Goal: Information Seeking & Learning: Check status

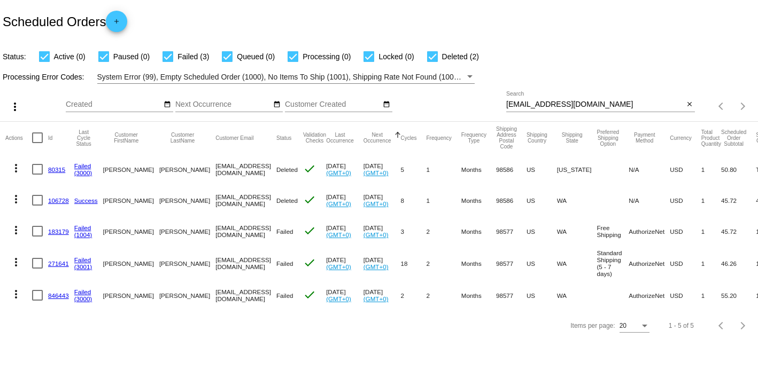
drag, startPoint x: 602, startPoint y: 102, endPoint x: 403, endPoint y: 98, distance: 198.2
click at [403, 98] on div "more_vert Sep Jan Feb Mar [DATE]" at bounding box center [379, 103] width 758 height 38
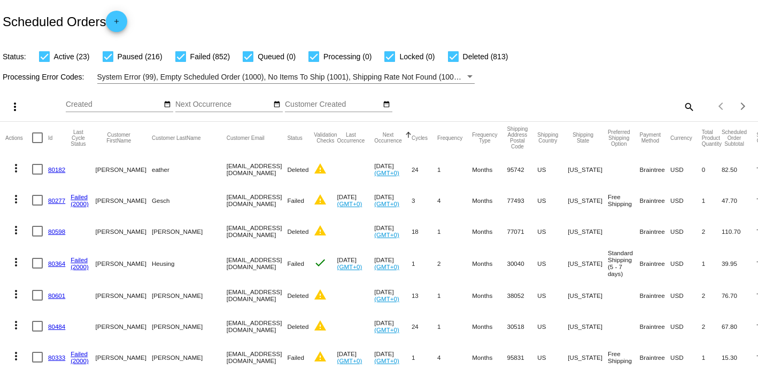
click at [682, 107] on mat-icon "search" at bounding box center [688, 106] width 13 height 17
click at [595, 107] on input "Search" at bounding box center [600, 104] width 189 height 9
paste input "[EMAIL_ADDRESS][DOMAIN_NAME]"
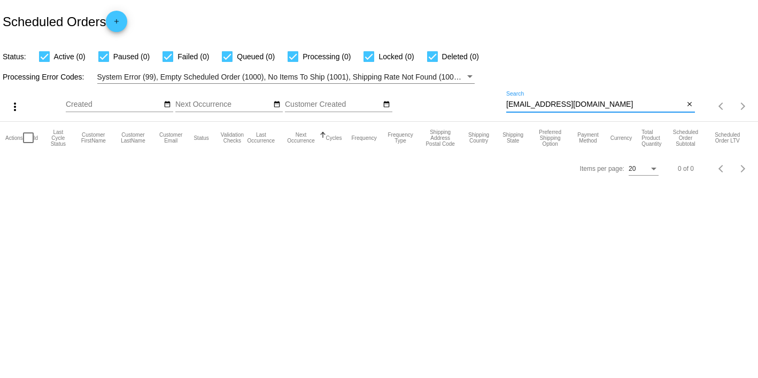
type input "[EMAIL_ADDRESS][DOMAIN_NAME]"
click at [626, 112] on div "[EMAIL_ADDRESS][DOMAIN_NAME] Search close" at bounding box center [600, 106] width 189 height 30
click at [621, 104] on input "[EMAIL_ADDRESS][DOMAIN_NAME]" at bounding box center [594, 104] width 177 height 9
click at [690, 103] on mat-icon "close" at bounding box center [688, 104] width 7 height 9
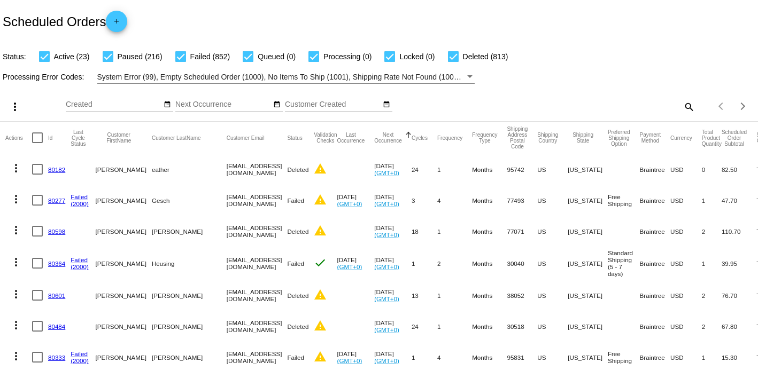
click at [682, 107] on mat-icon "search" at bounding box center [688, 106] width 13 height 17
click at [543, 106] on input "Search" at bounding box center [600, 104] width 189 height 9
paste input "[EMAIL_ADDRESS][DOMAIN_NAME]"
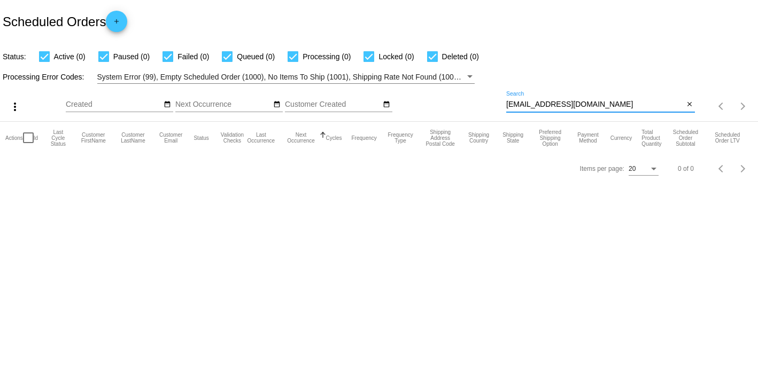
type input "[EMAIL_ADDRESS][DOMAIN_NAME]"
